Goal: Transaction & Acquisition: Purchase product/service

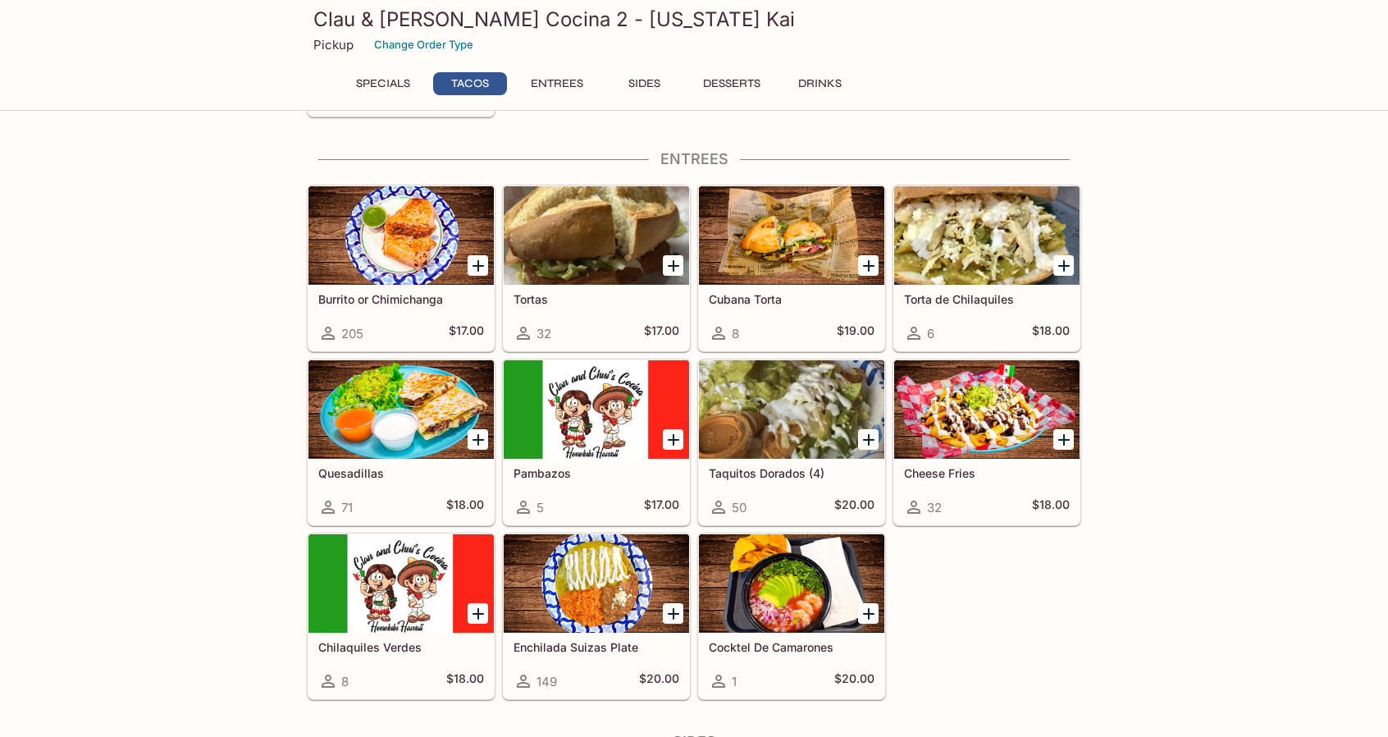
scroll to position [632, 0]
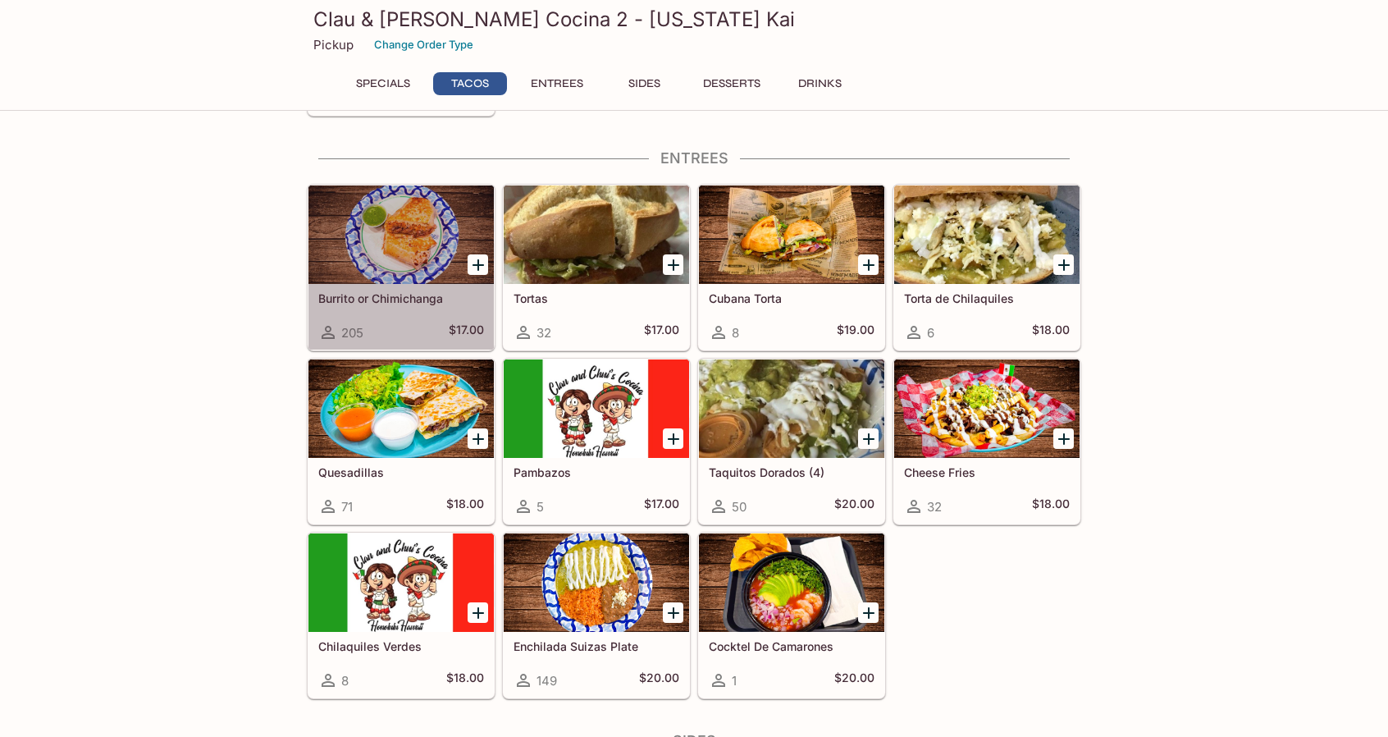
click at [422, 232] on div at bounding box center [401, 234] width 185 height 98
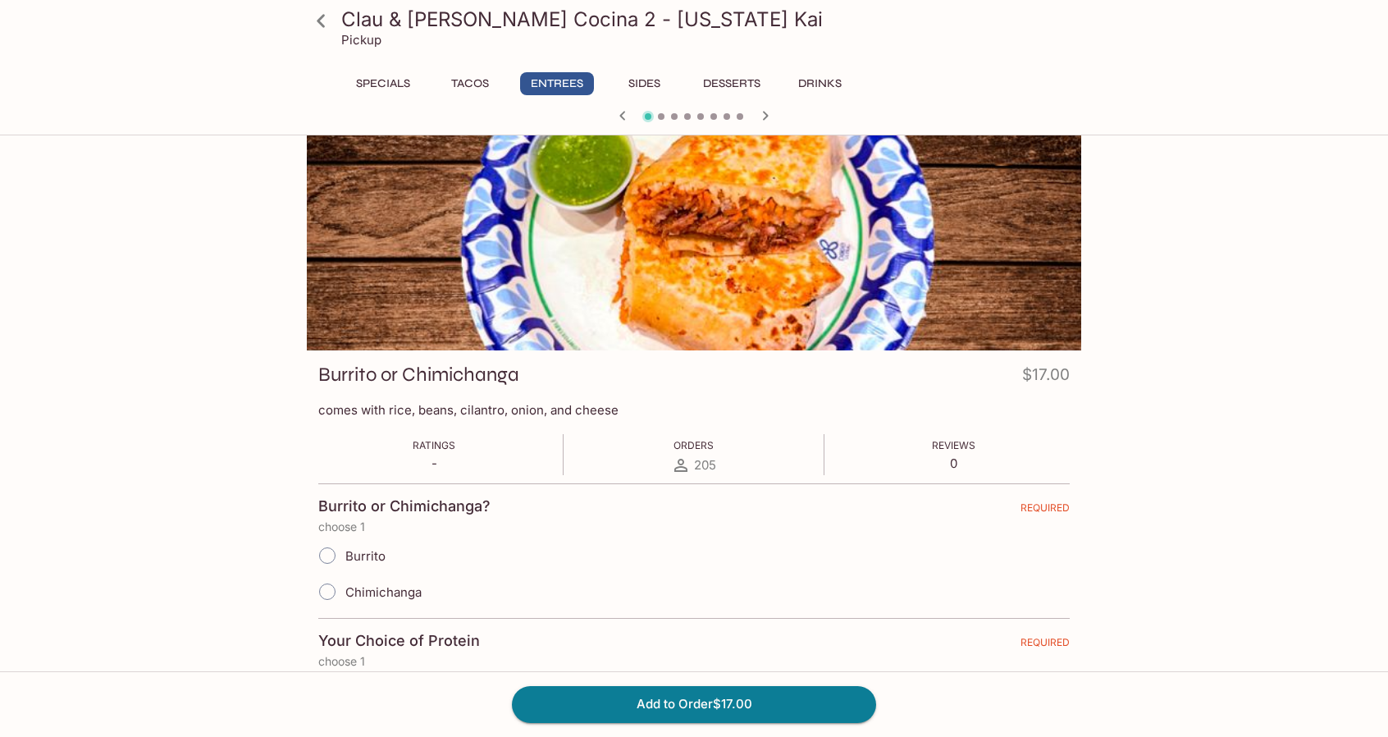
scroll to position [3, 0]
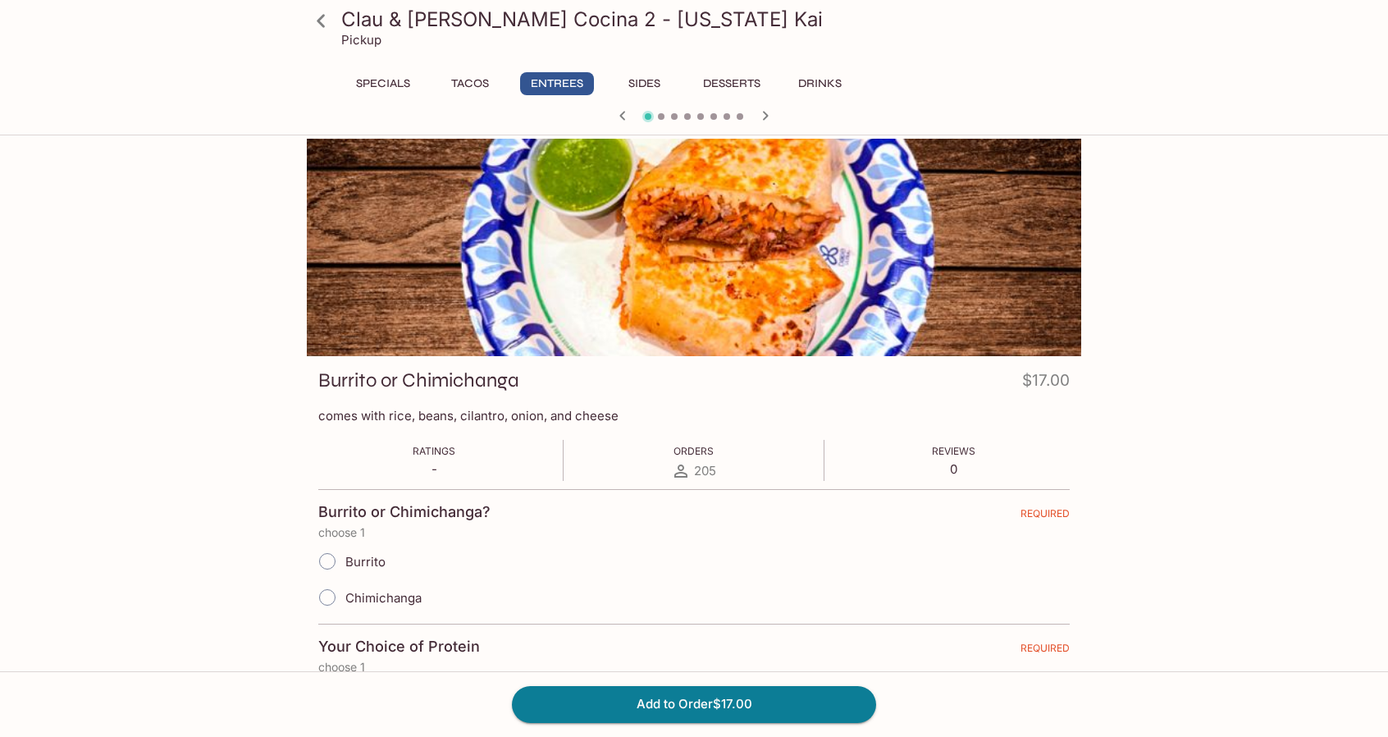
click at [345, 594] on span "Chimichanga" at bounding box center [383, 598] width 76 height 16
click at [345, 594] on input "Chimichanga" at bounding box center [327, 597] width 34 height 34
radio input "true"
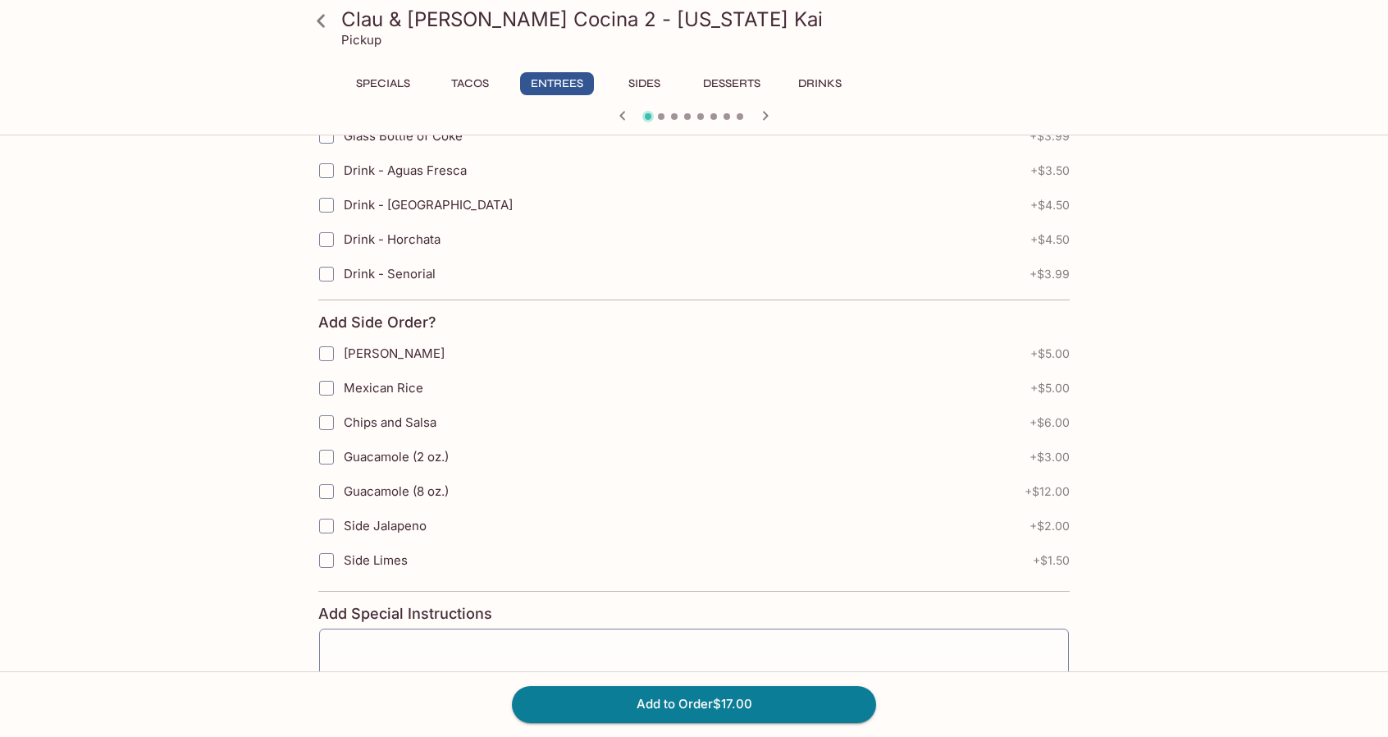
scroll to position [894, 0]
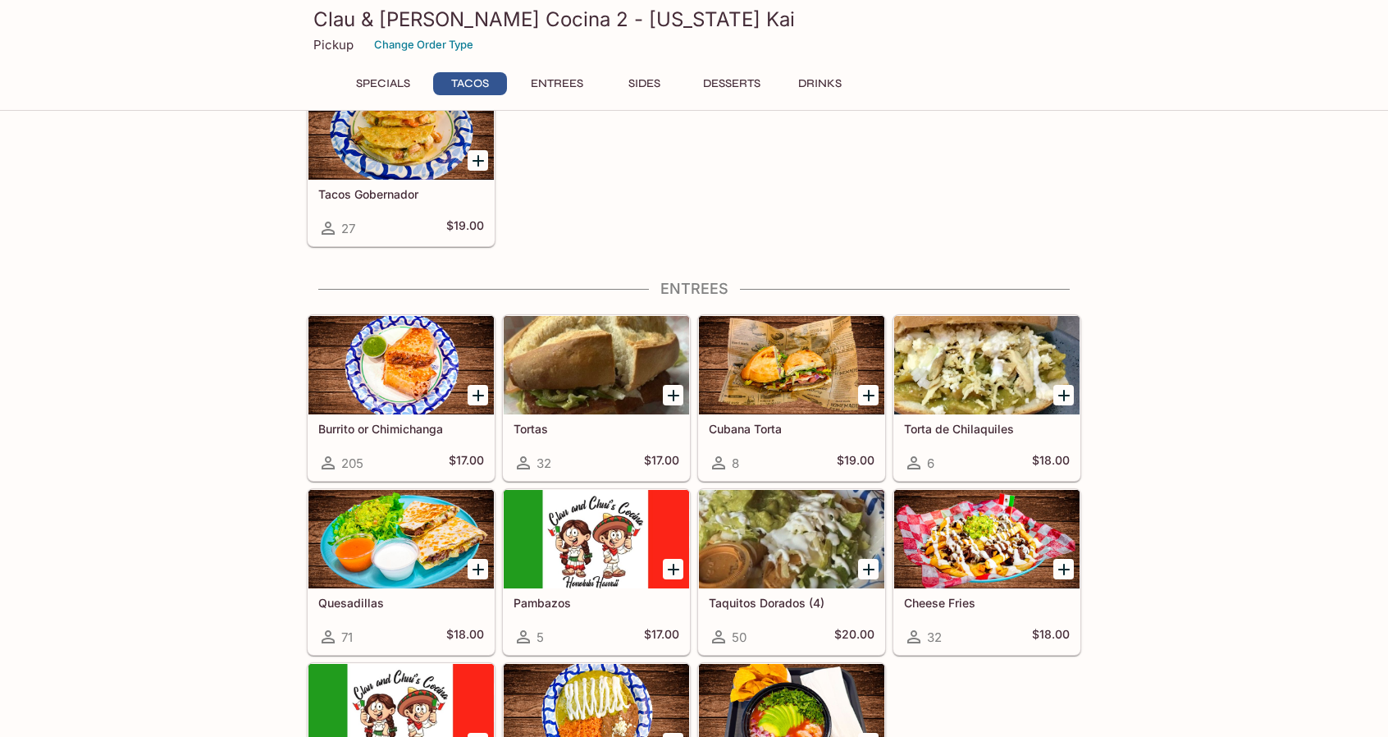
scroll to position [503, 0]
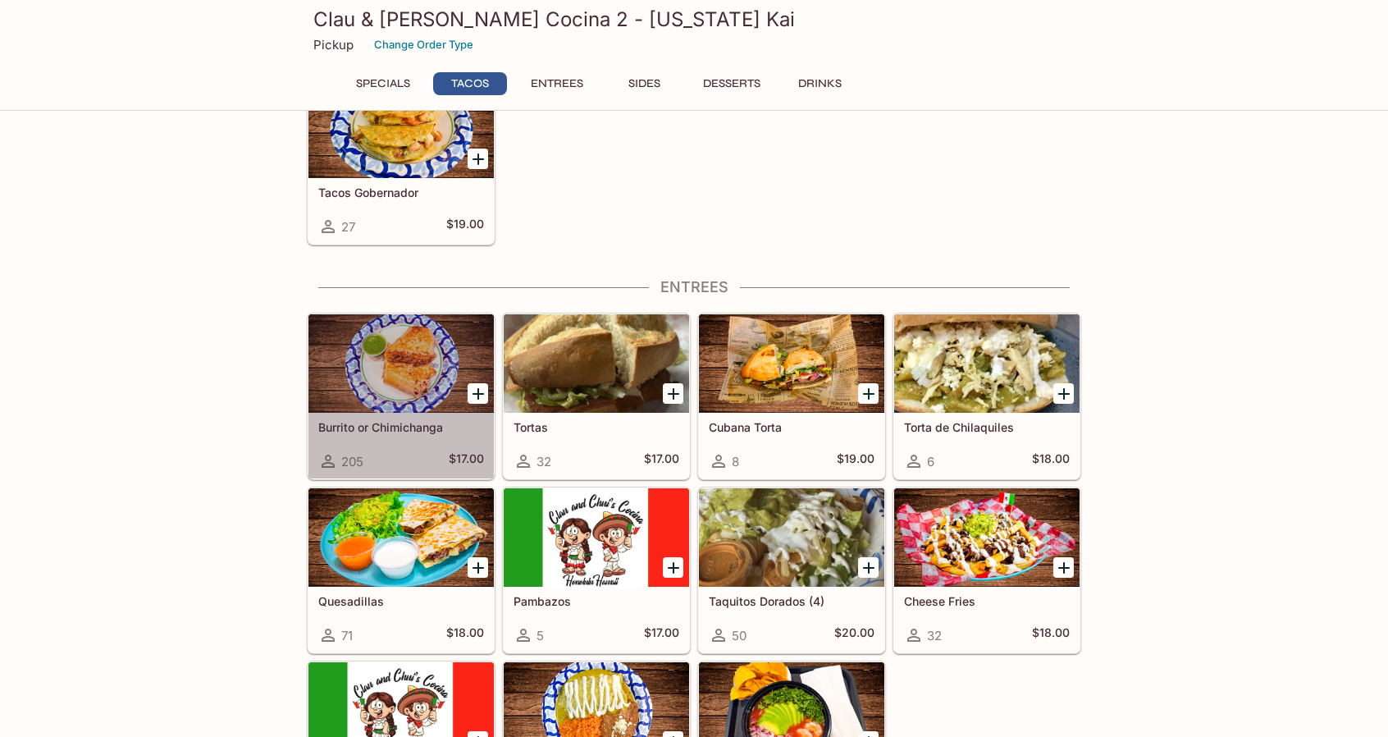
click at [409, 371] on div at bounding box center [401, 363] width 185 height 98
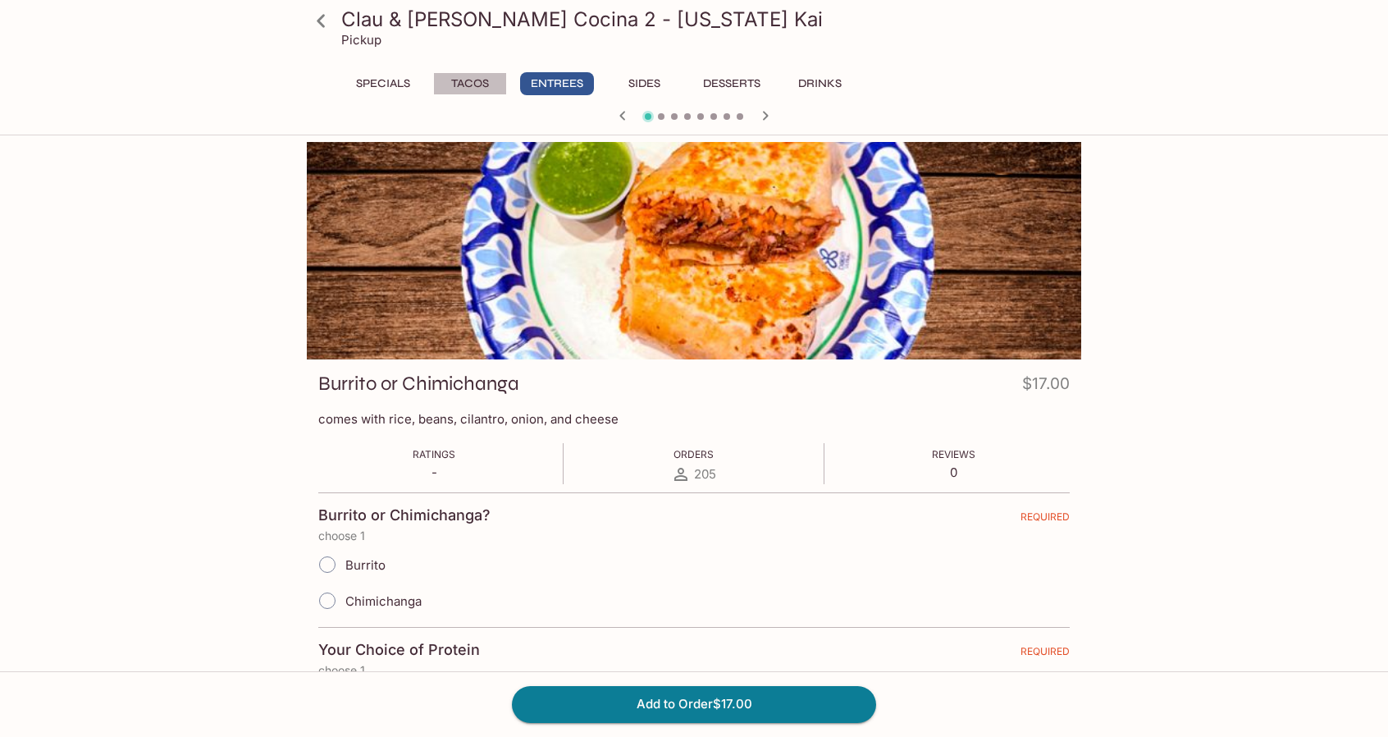
click at [459, 87] on button "Tacos" at bounding box center [470, 83] width 74 height 23
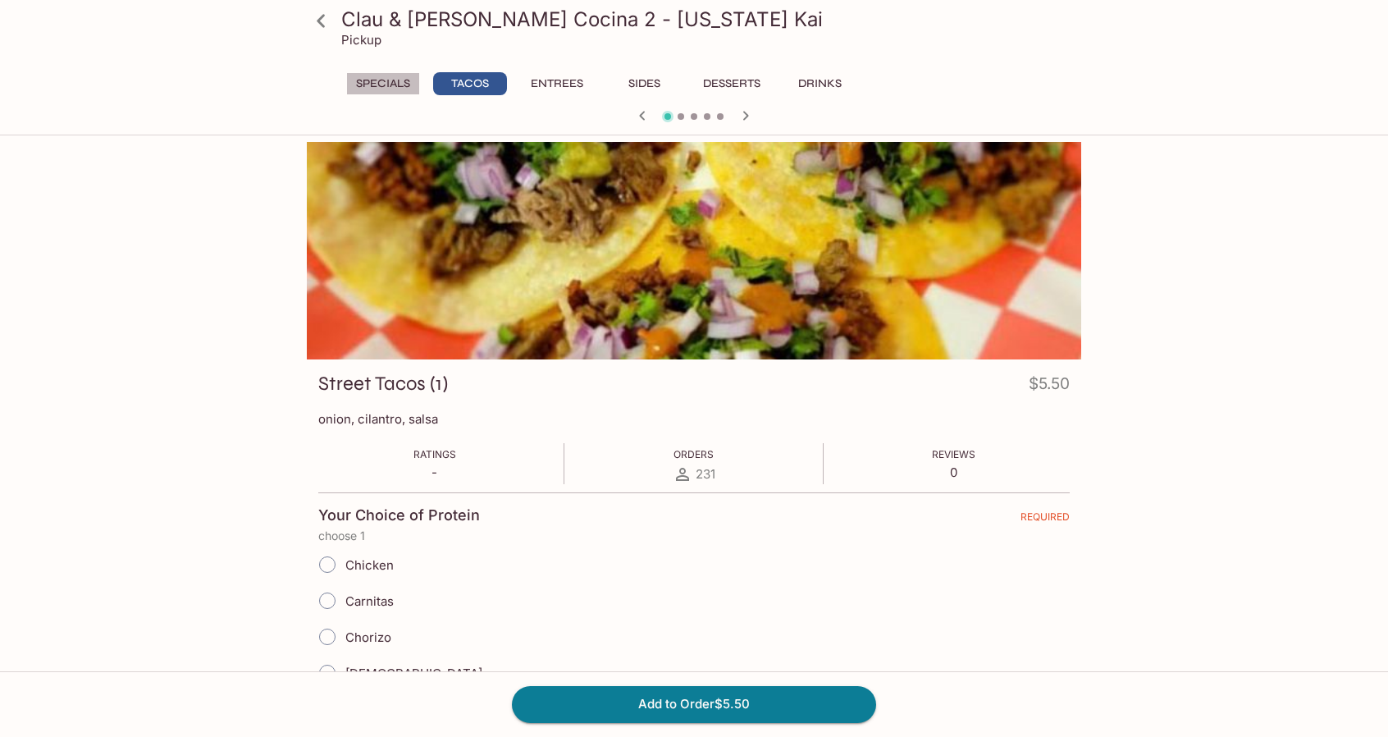
click at [390, 75] on button "Specials" at bounding box center [383, 83] width 74 height 23
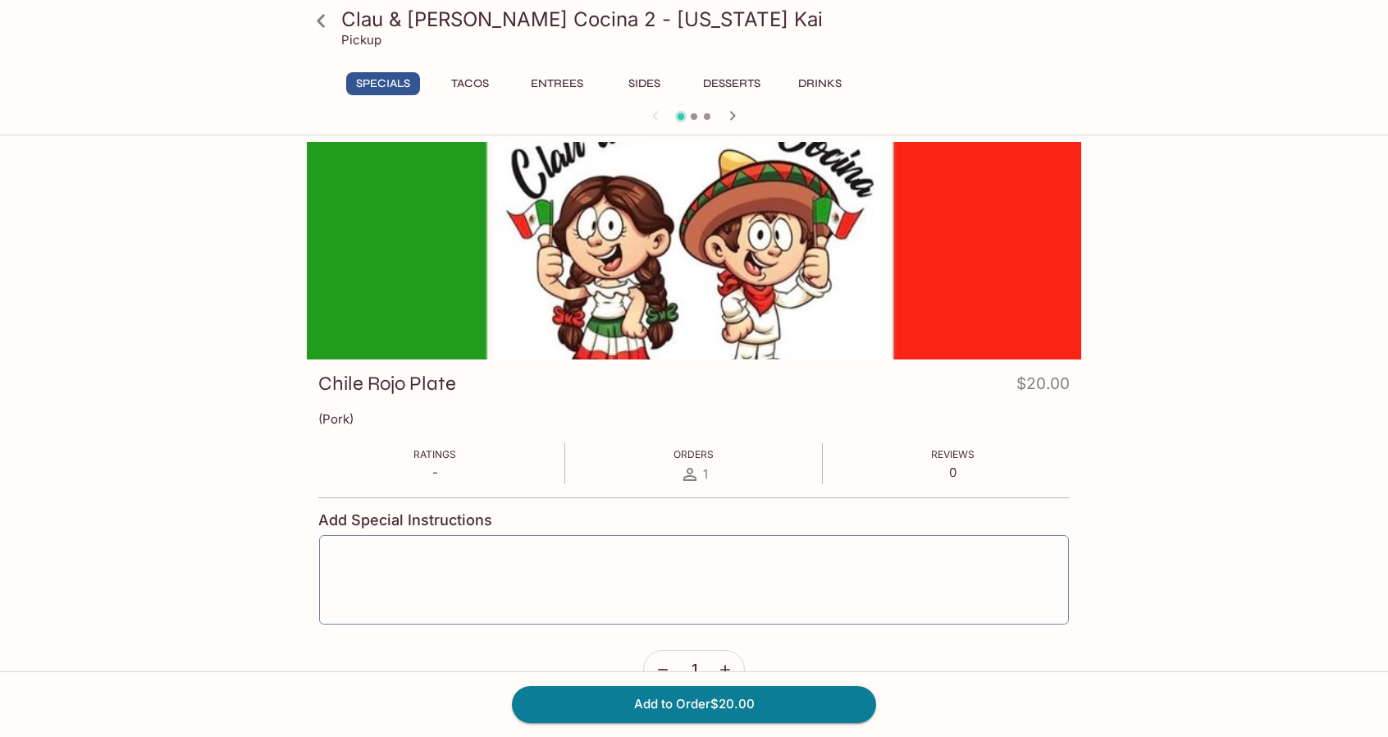
scroll to position [142, 0]
